Goal: Task Accomplishment & Management: Complete application form

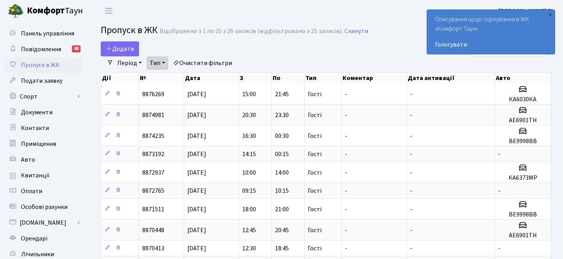
select select "25"
click at [124, 47] on span "Додати" at bounding box center [120, 49] width 28 height 9
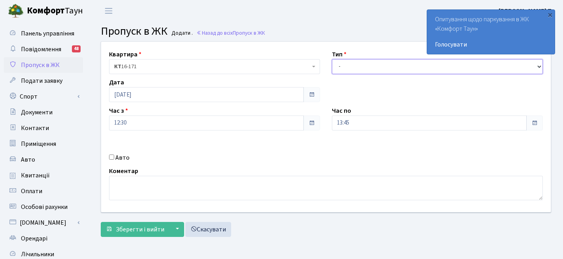
click at [379, 65] on select "- Доставка Таксі Гості Сервіс" at bounding box center [437, 66] width 211 height 15
select select "3"
click at [112, 158] on input "Авто" at bounding box center [111, 157] width 5 height 5
checkbox input "true"
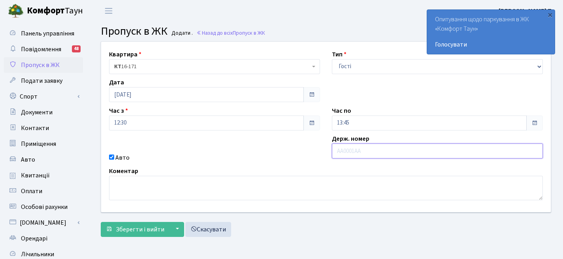
paste input "АЕ6901ТН"
type input "АЕ6901ТН"
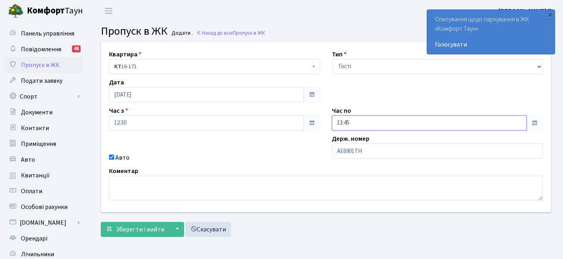
click at [422, 122] on input "13:45" at bounding box center [429, 123] width 195 height 15
click at [353, 30] on icon at bounding box center [353, 33] width 21 height 21
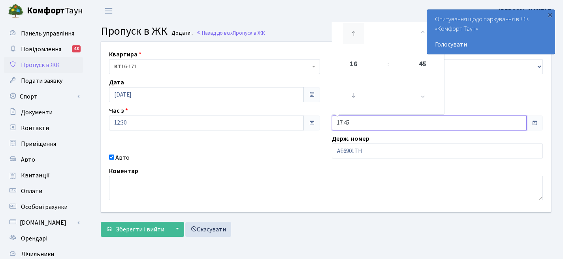
click at [353, 30] on icon at bounding box center [353, 33] width 21 height 21
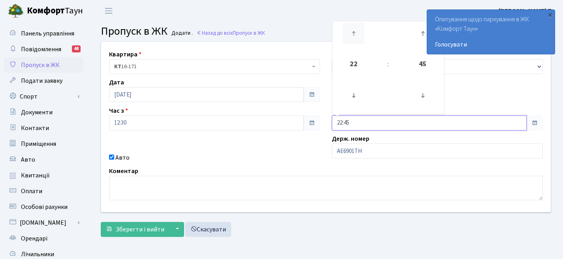
click at [353, 30] on icon at bounding box center [353, 33] width 21 height 21
click at [356, 95] on icon at bounding box center [353, 95] width 21 height 21
type input "00:45"
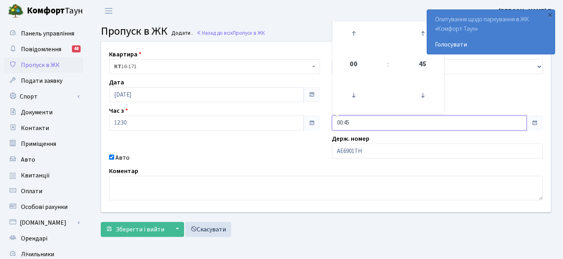
scroll to position [2, 0]
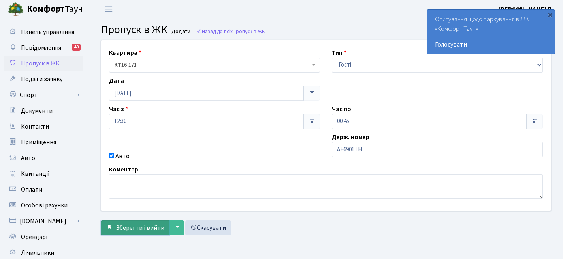
click at [133, 231] on span "Зберегти і вийти" at bounding box center [140, 228] width 49 height 9
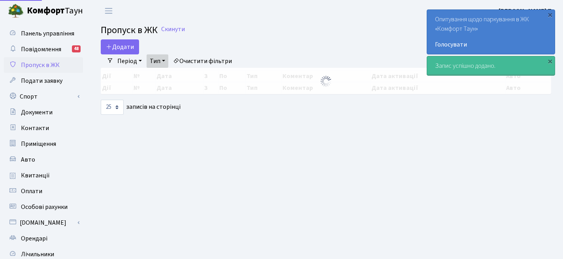
select select "25"
